Goal: Find specific page/section

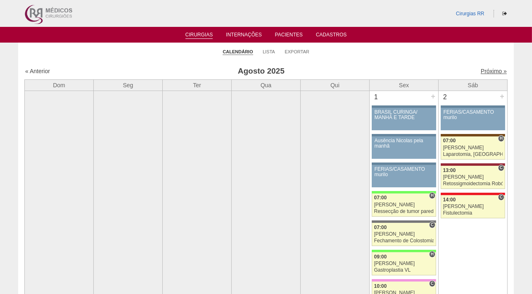
click at [488, 70] on link "Próximo »" at bounding box center [494, 71] width 26 height 7
